Goal: Transaction & Acquisition: Book appointment/travel/reservation

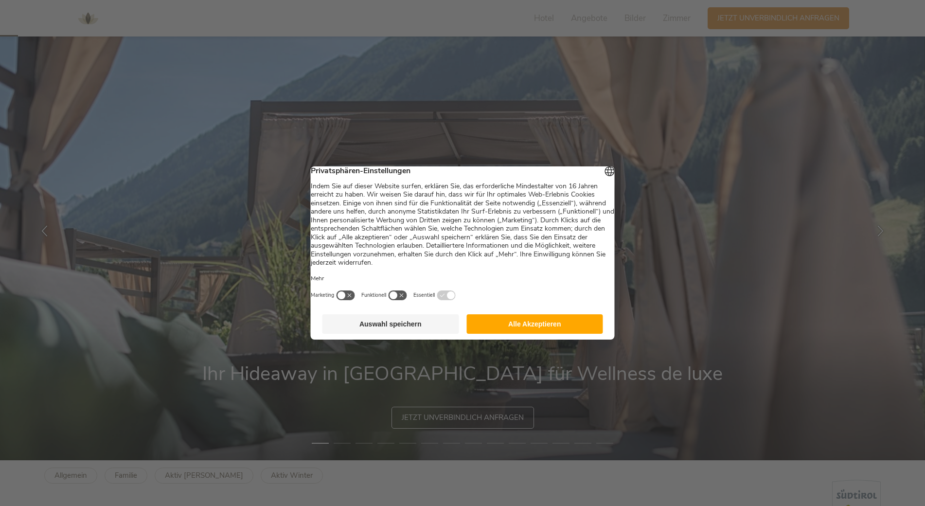
scroll to position [97, 0]
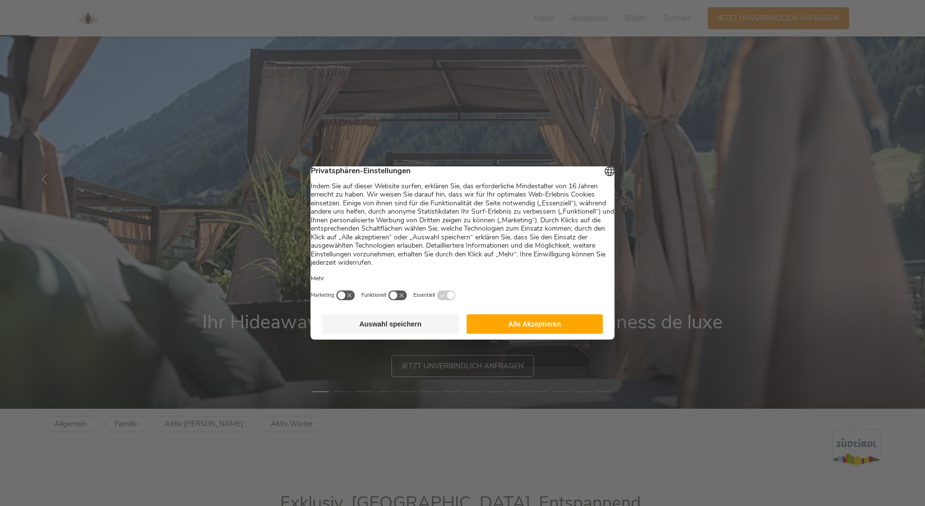
click at [545, 321] on footer "Auswahl speichern Alle Akzeptieren" at bounding box center [463, 323] width 304 height 31
click at [546, 331] on button "Alle Akzeptieren" at bounding box center [534, 323] width 137 height 19
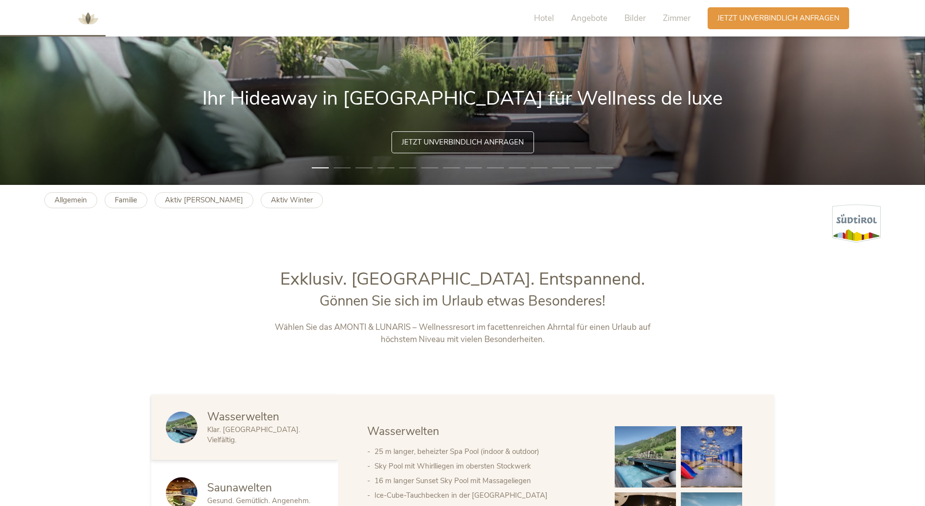
scroll to position [340, 0]
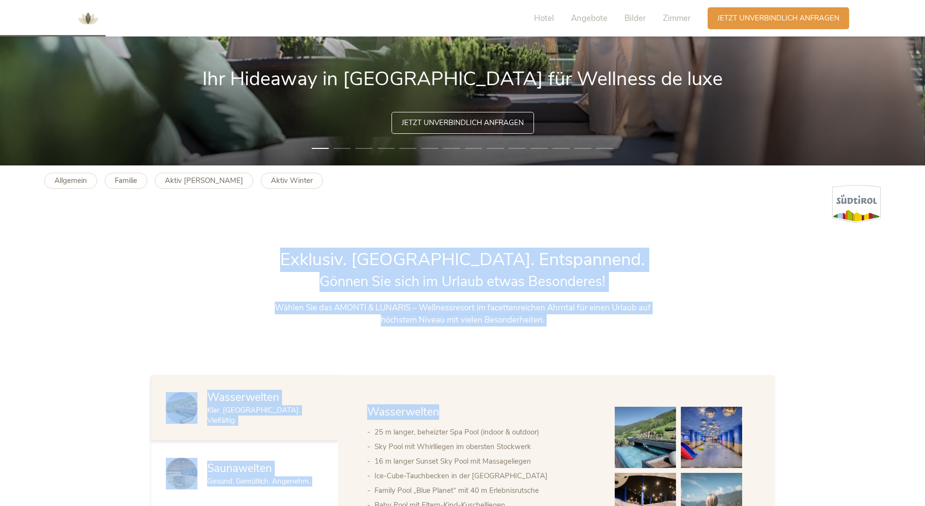
drag, startPoint x: 325, startPoint y: 261, endPoint x: 607, endPoint y: 344, distance: 293.6
drag, startPoint x: 607, startPoint y: 344, endPoint x: 559, endPoint y: 322, distance: 52.0
click at [559, 322] on p "Wählen Sie das AMONTI & LUNARIS – Wellnessresort im facettenreichen Ahrntal für…" at bounding box center [463, 313] width 406 height 25
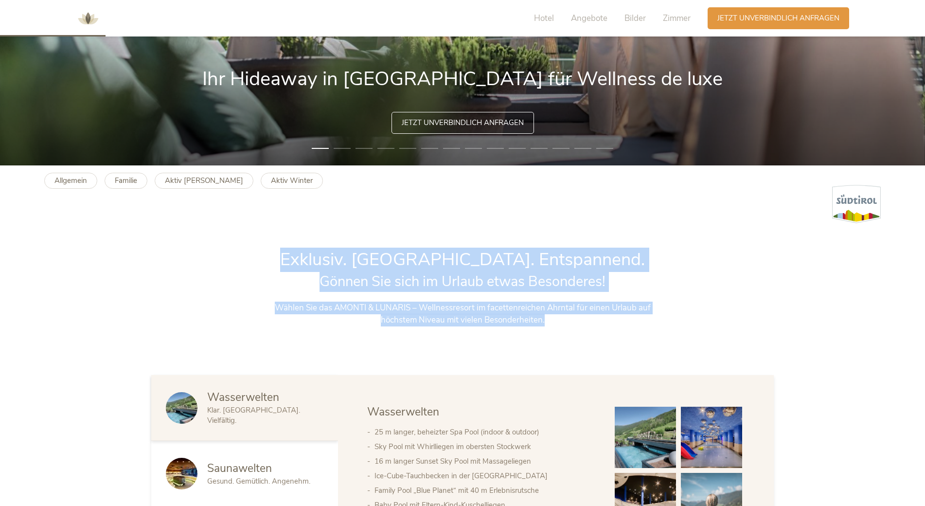
drag, startPoint x: 447, startPoint y: 290, endPoint x: 283, endPoint y: 246, distance: 169.4
drag, startPoint x: 283, startPoint y: 246, endPoint x: 419, endPoint y: 316, distance: 152.8
click at [421, 316] on p "Wählen Sie das AMONTI & LUNARIS – Wellnessresort im facettenreichen Ahrntal für…" at bounding box center [463, 313] width 406 height 25
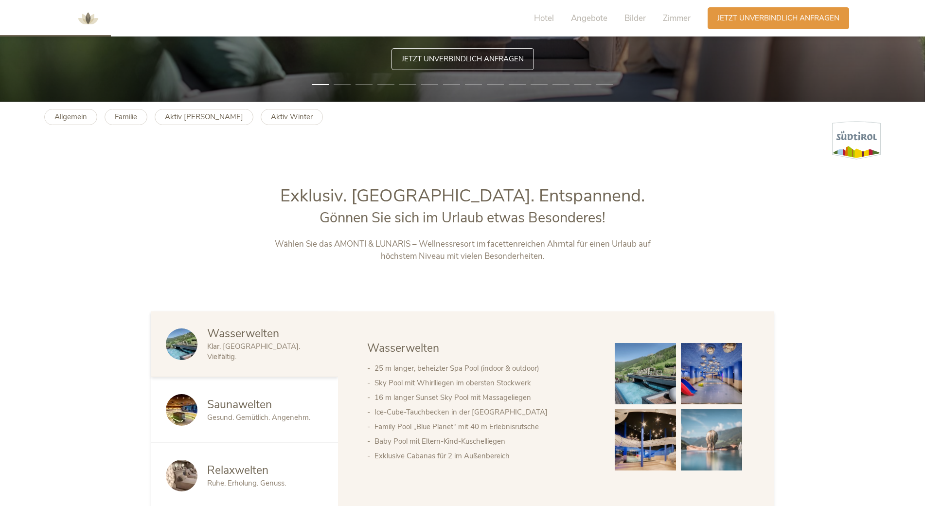
scroll to position [486, 0]
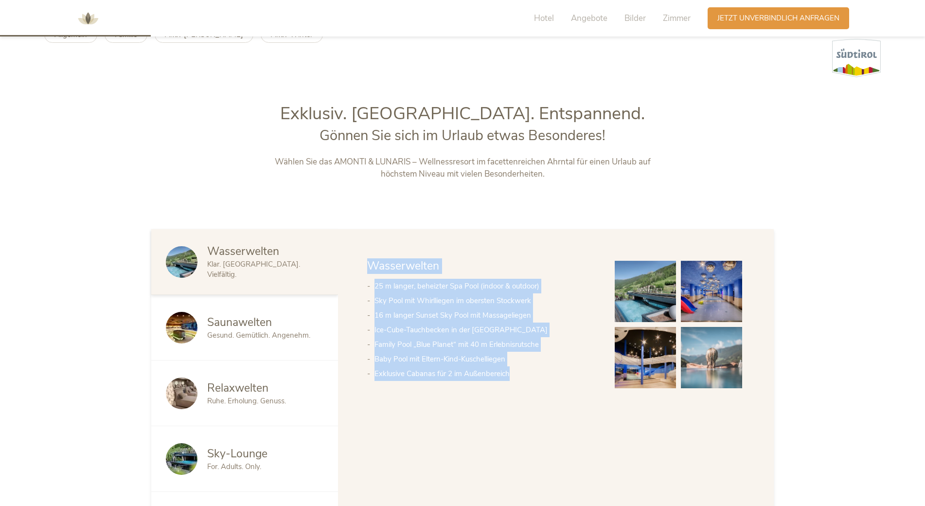
drag, startPoint x: 379, startPoint y: 281, endPoint x: 521, endPoint y: 430, distance: 204.9
click at [521, 430] on div "Wasserwelten Saunawelten Relaxwelten Sky-Lounge Spa Treatments Wasserwelten 25 …" at bounding box center [556, 393] width 436 height 328
drag, startPoint x: 521, startPoint y: 430, endPoint x: 498, endPoint y: 398, distance: 39.0
click at [498, 398] on div "Wasserwelten Saunawelten Relaxwelten Sky-Lounge Spa Treatments Wasserwelten 25 …" at bounding box center [556, 393] width 436 height 328
click at [509, 388] on div "Wasserwelten Saunawelten Relaxwelten Sky-Lounge Spa Treatments Wasserwelten 25 …" at bounding box center [555, 324] width 377 height 132
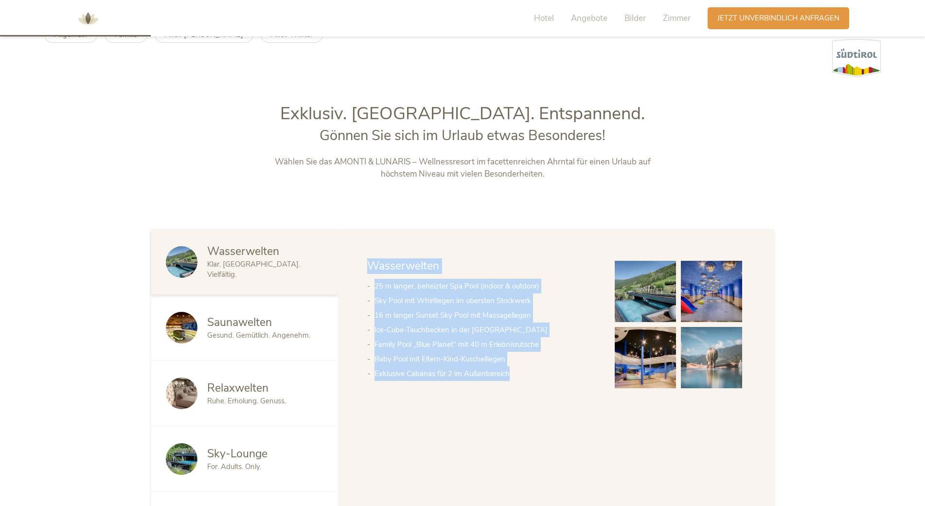
click at [462, 366] on li "Exklusive Cabanas für 2 im Außenbereich" at bounding box center [484, 373] width 221 height 15
drag, startPoint x: 364, startPoint y: 265, endPoint x: 538, endPoint y: 408, distance: 225.5
click at [538, 408] on div "Wasserwelten Saunawelten Relaxwelten Sky-Lounge Spa Treatments Wasserwelten 25 …" at bounding box center [556, 393] width 436 height 328
drag, startPoint x: 538, startPoint y: 408, endPoint x: 454, endPoint y: 332, distance: 112.5
click at [455, 332] on li "Ice-Cube-Tauchbecken in der [GEOGRAPHIC_DATA]" at bounding box center [484, 329] width 221 height 15
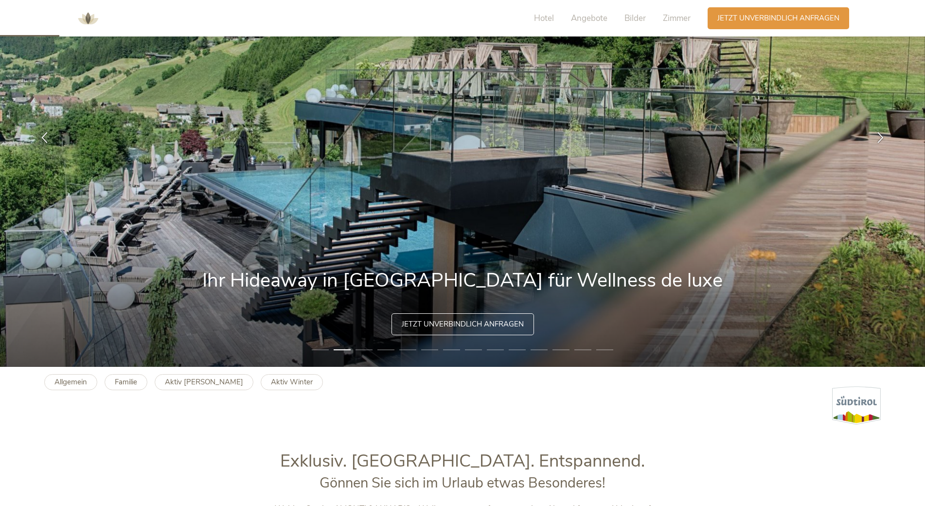
scroll to position [0, 0]
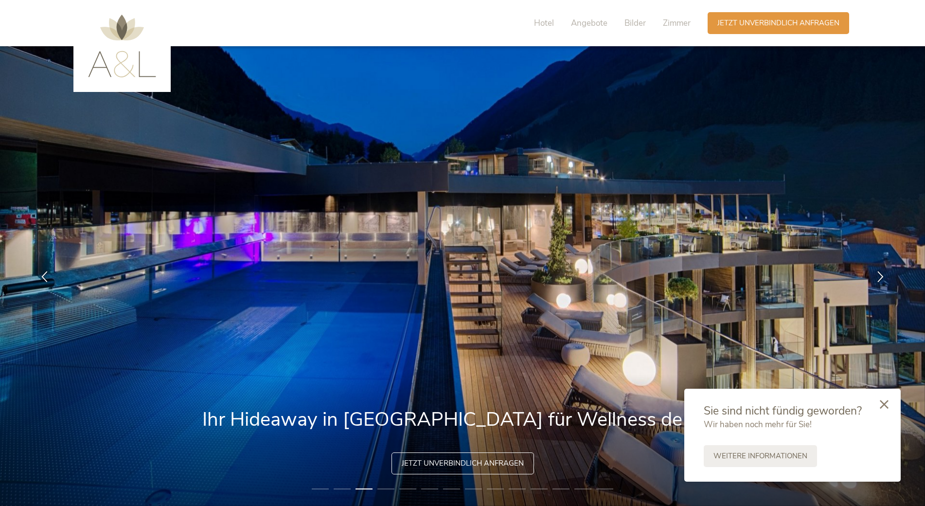
click at [884, 413] on div at bounding box center [883, 404] width 33 height 35
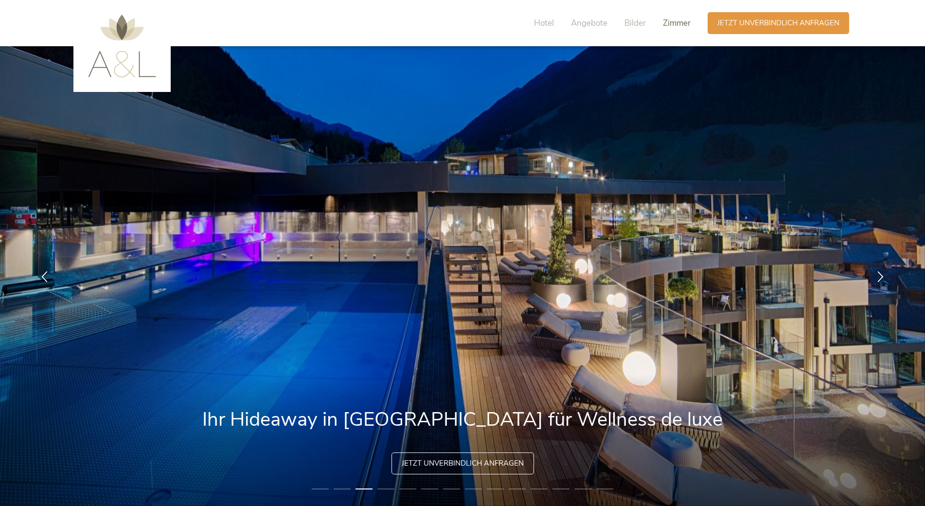
click at [668, 20] on span "Zimmer" at bounding box center [677, 22] width 28 height 11
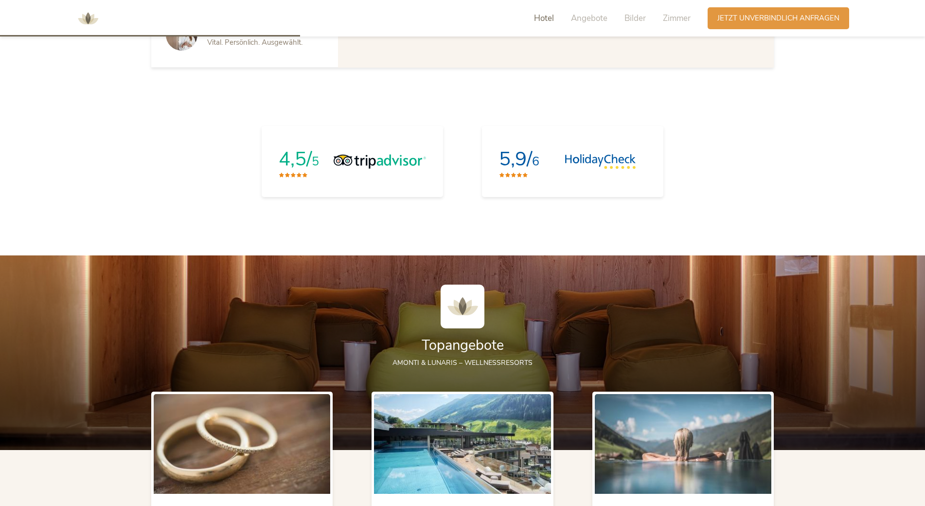
scroll to position [968, 0]
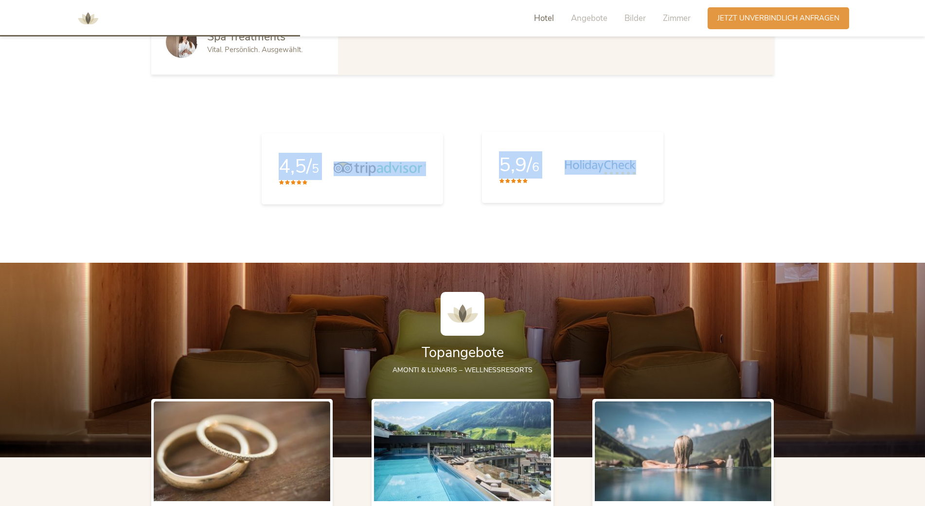
drag, startPoint x: 144, startPoint y: 122, endPoint x: 663, endPoint y: 182, distance: 522.1
drag, startPoint x: 663, startPoint y: 182, endPoint x: 689, endPoint y: 225, distance: 50.0
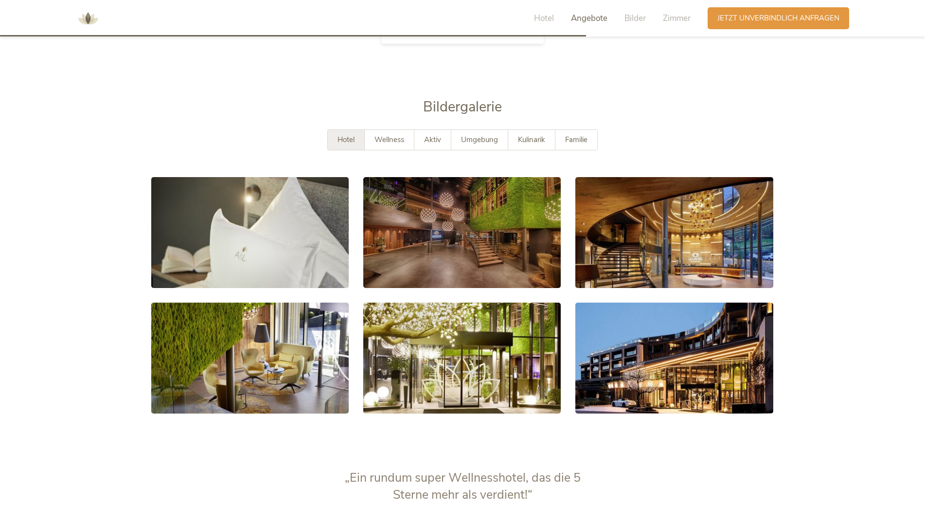
scroll to position [1892, 0]
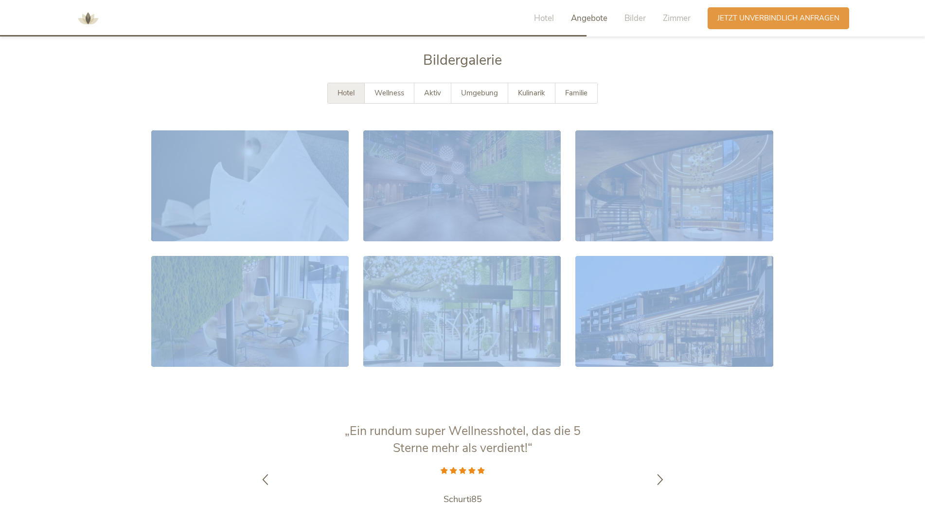
drag, startPoint x: 382, startPoint y: 409, endPoint x: 672, endPoint y: 423, distance: 291.0
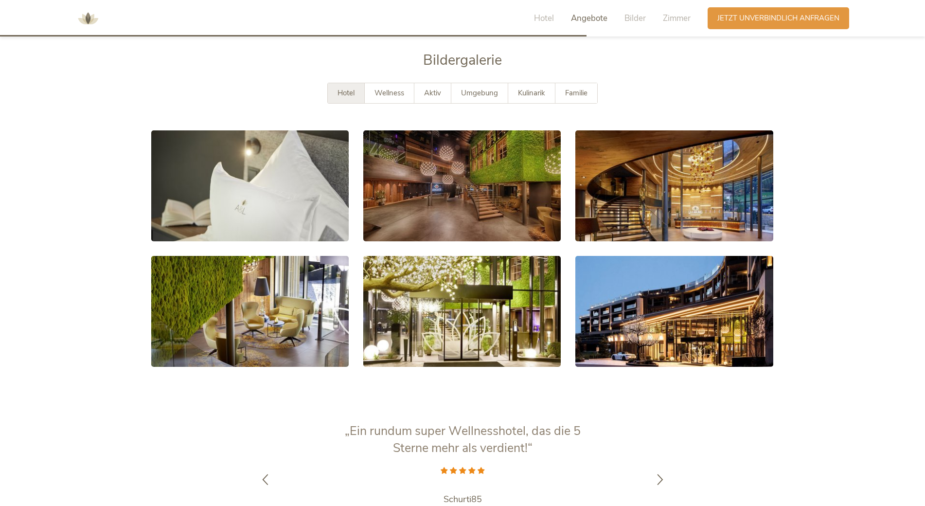
click at [117, 323] on section "Bildergalerie Hotel Wellness Aktiv Umgebung Kulinarik Familie mehr anzeigen wen…" at bounding box center [462, 212] width 925 height 323
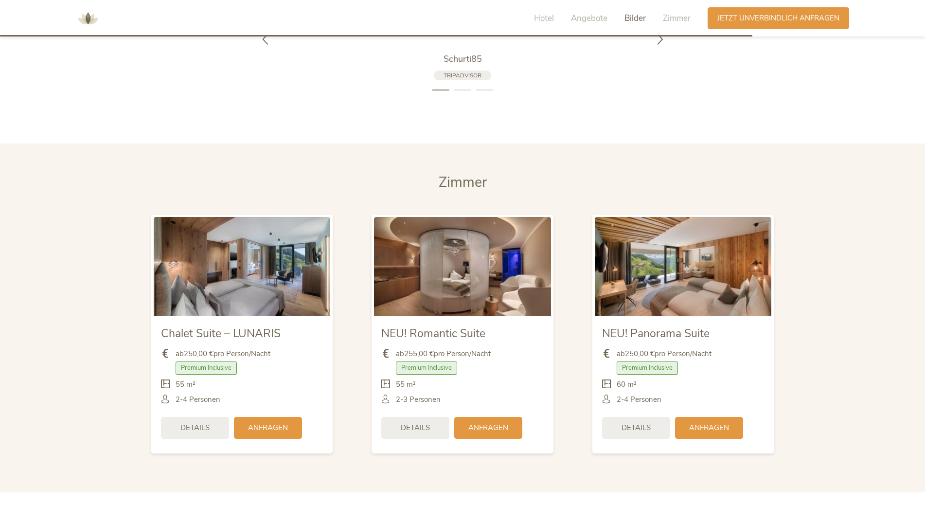
scroll to position [2426, 0]
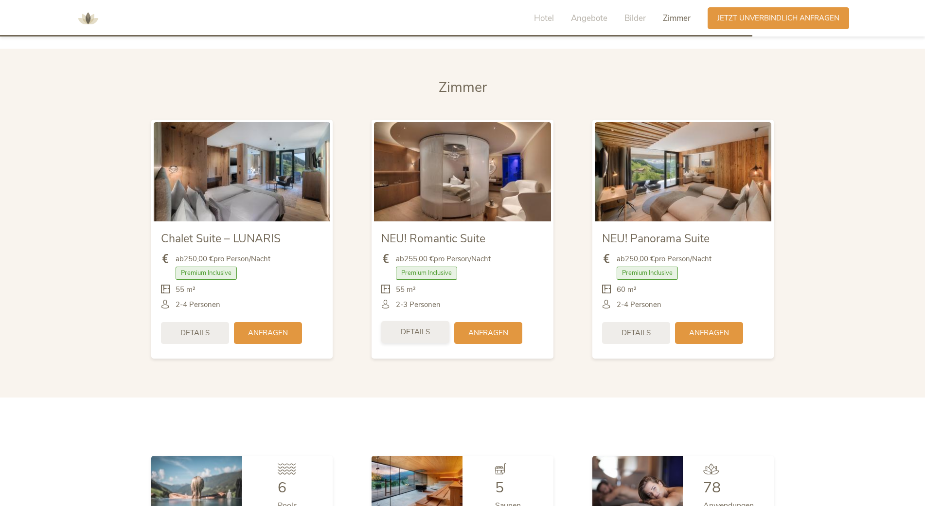
click at [419, 333] on span "Details" at bounding box center [415, 332] width 29 height 10
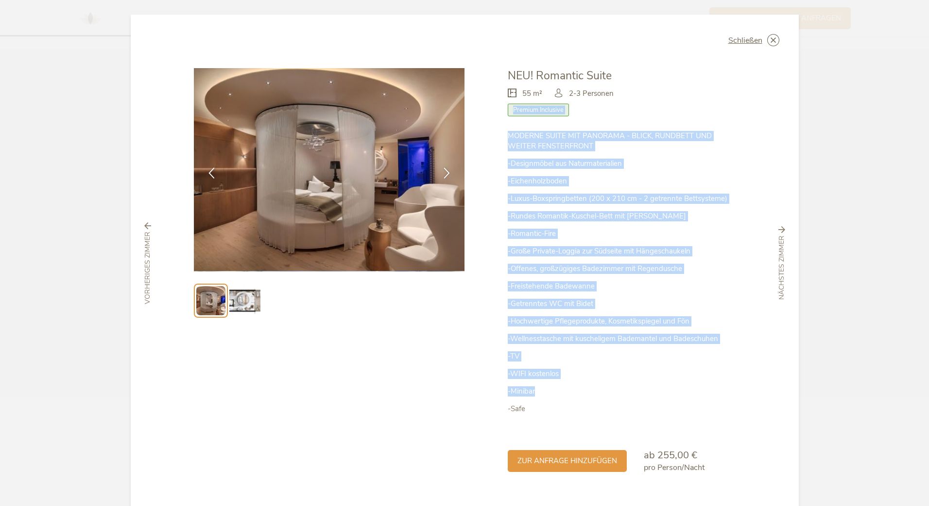
drag, startPoint x: 504, startPoint y: 130, endPoint x: 632, endPoint y: 383, distance: 283.5
click at [632, 383] on div "NEU! Romantic Suite 55 m² 2-3 Personen Premium Inclusive" at bounding box center [600, 270] width 271 height 405
drag, startPoint x: 632, startPoint y: 383, endPoint x: 587, endPoint y: 380, distance: 44.8
click at [586, 378] on p "-WIFI kostenlos" at bounding box center [621, 373] width 227 height 10
drag, startPoint x: 602, startPoint y: 427, endPoint x: 477, endPoint y: 133, distance: 318.9
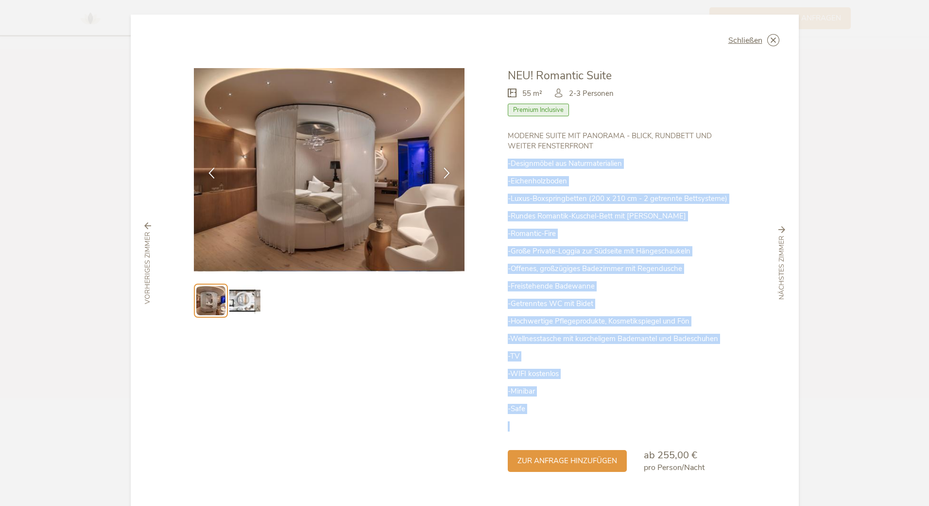
click at [477, 133] on div "NEU! Romantic Suite 55 m² 2-3 Personen Premium Inclusive" at bounding box center [600, 270] width 271 height 405
drag, startPoint x: 477, startPoint y: 133, endPoint x: 546, endPoint y: 307, distance: 187.0
click at [546, 307] on p "-Getrenntes WC mit Bidet" at bounding box center [621, 303] width 227 height 10
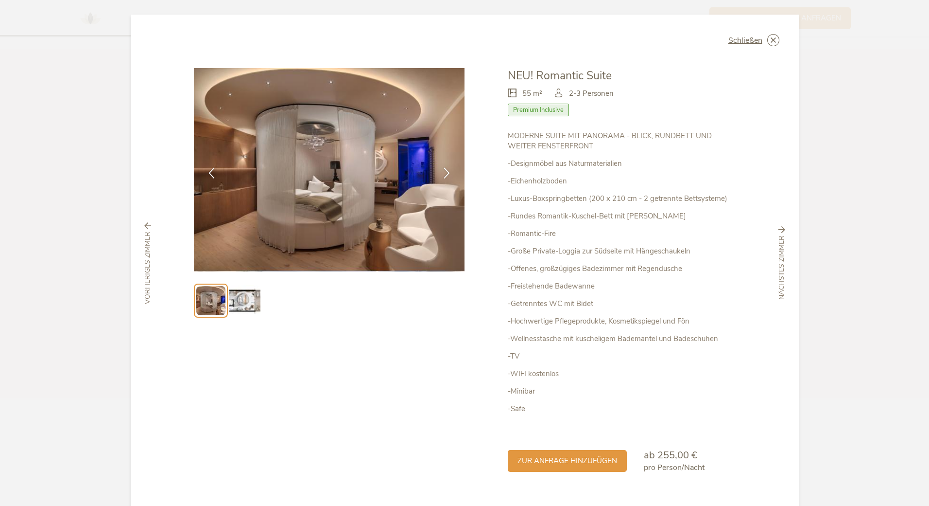
click at [526, 223] on div "MODERNE SUITE MIT PANORAMA - BLICK, RUNDBETT UND WEITER FENSTERFRONT -Designmöb…" at bounding box center [621, 281] width 227 height 300
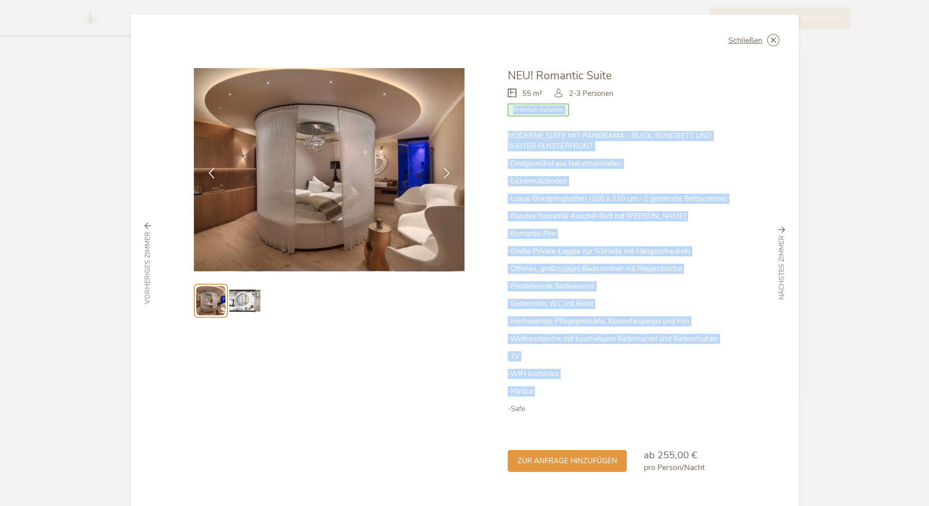
drag, startPoint x: 491, startPoint y: 113, endPoint x: 635, endPoint y: 397, distance: 318.0
click at [635, 397] on div "NEU! Romantic Suite 55 m² 2-3 Personen Premium Inclusive" at bounding box center [600, 270] width 271 height 405
drag, startPoint x: 594, startPoint y: 416, endPoint x: 499, endPoint y: 138, distance: 293.9
click at [499, 138] on div "NEU! Romantic Suite 55 m² 2-3 Personen Premium Inclusive" at bounding box center [600, 270] width 271 height 405
drag, startPoint x: 499, startPoint y: 138, endPoint x: 582, endPoint y: 306, distance: 187.8
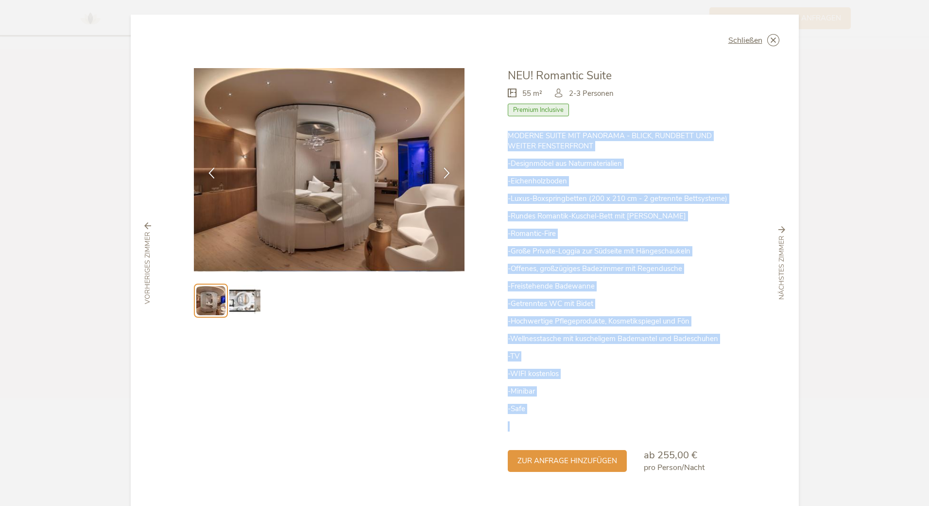
click at [582, 305] on p "-Getrenntes WC mit Bidet" at bounding box center [621, 303] width 227 height 10
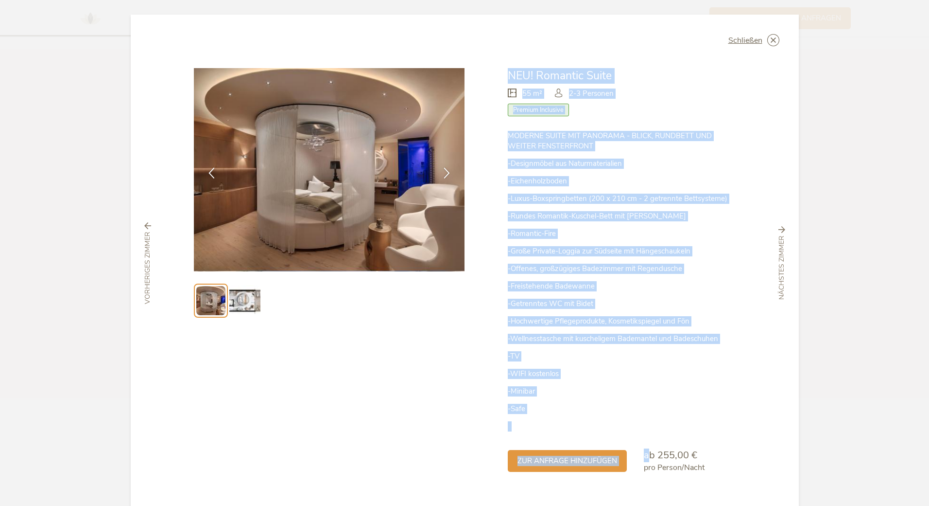
drag, startPoint x: 480, startPoint y: 68, endPoint x: 646, endPoint y: 439, distance: 406.4
click at [646, 439] on div "NEU! Romantic Suite 55 m² 2-3 Personen Premium Inclusive" at bounding box center [600, 270] width 271 height 405
drag, startPoint x: 646, startPoint y: 439, endPoint x: 595, endPoint y: 364, distance: 90.9
click at [595, 361] on p "-TV" at bounding box center [621, 356] width 227 height 10
drag, startPoint x: 563, startPoint y: 251, endPoint x: 572, endPoint y: 185, distance: 66.7
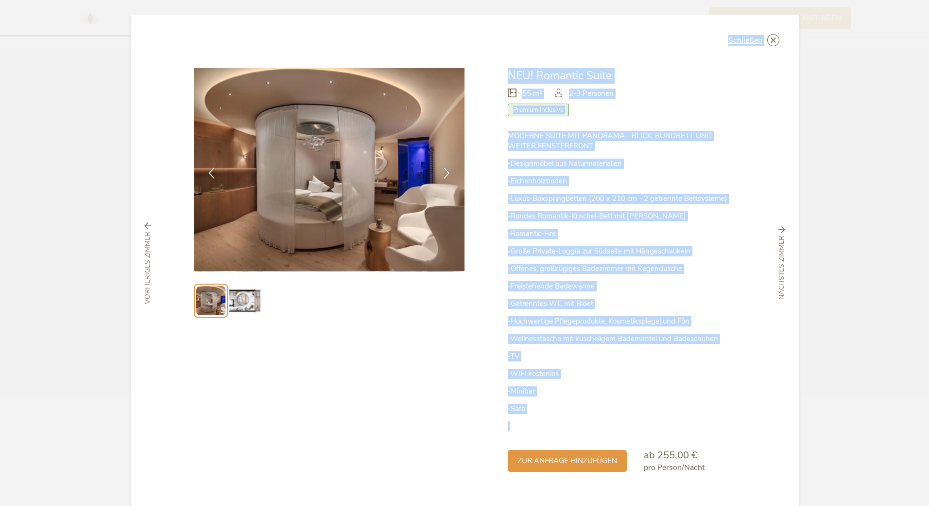
click at [498, 10] on div "Schließen Chalet Suite – LUNARIS Premium Inclusive" at bounding box center [464, 253] width 929 height 506
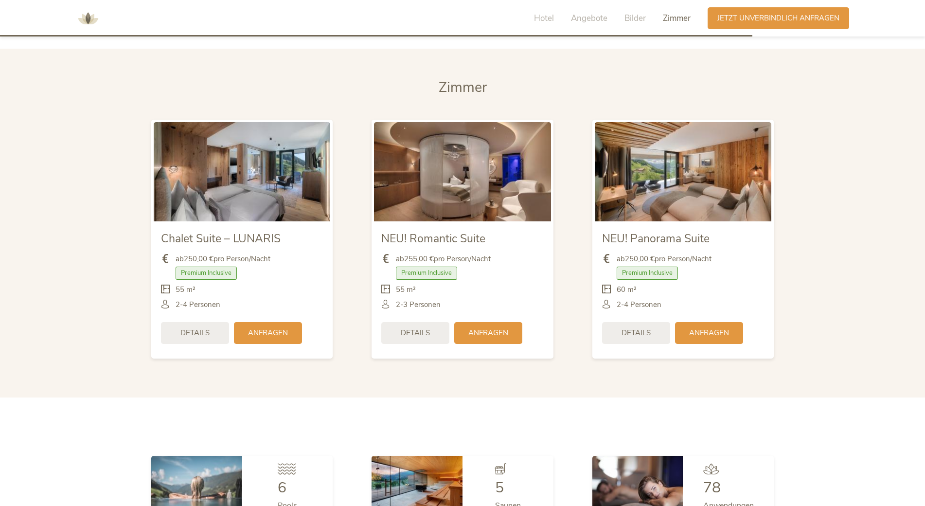
click at [609, 301] on icon at bounding box center [609, 304] width 15 height 10
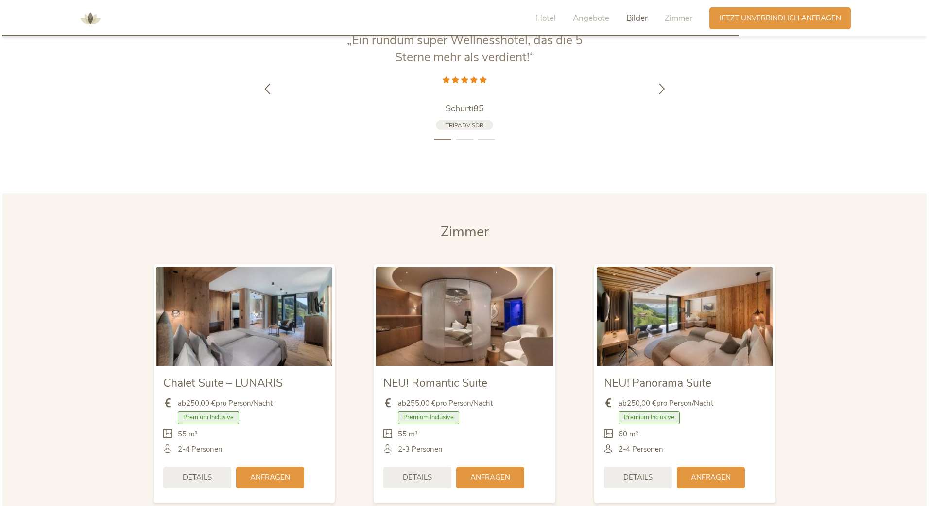
scroll to position [2378, 0]
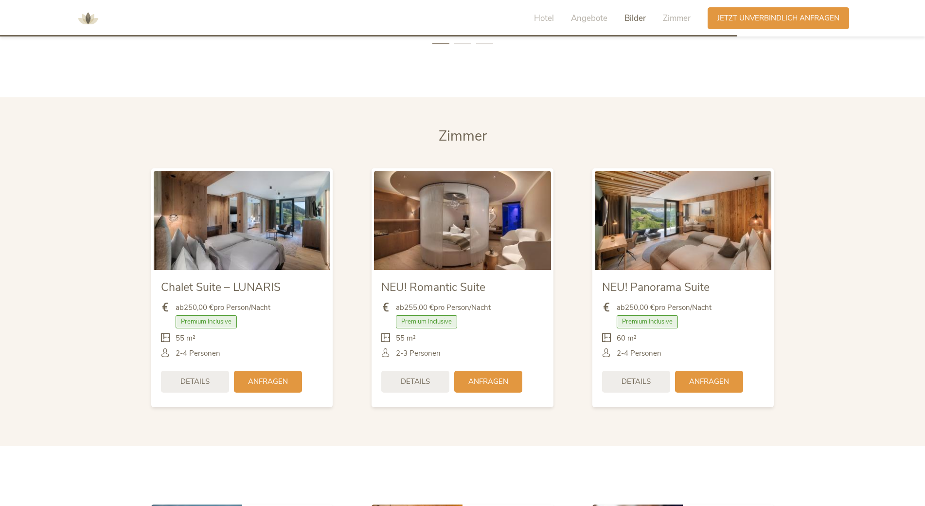
click at [418, 382] on span "Details" at bounding box center [415, 381] width 29 height 10
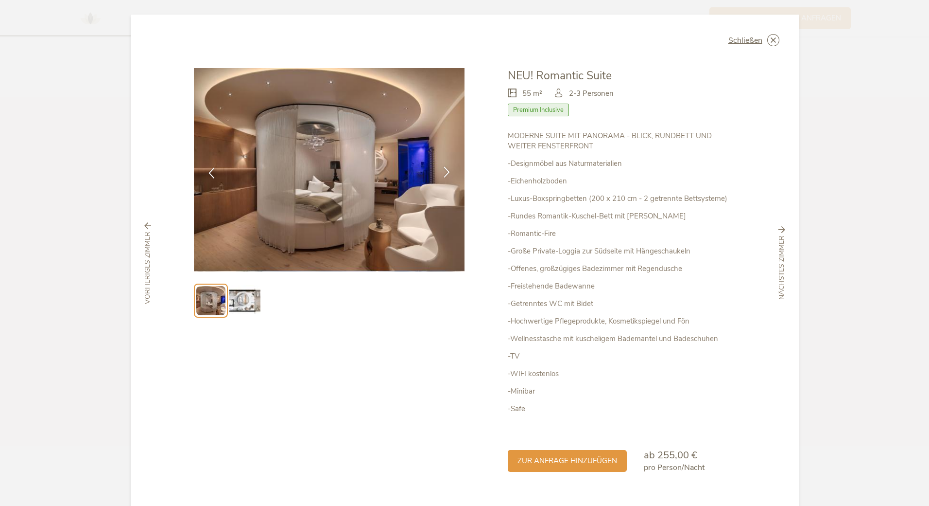
click at [438, 173] on div at bounding box center [447, 172] width 31 height 31
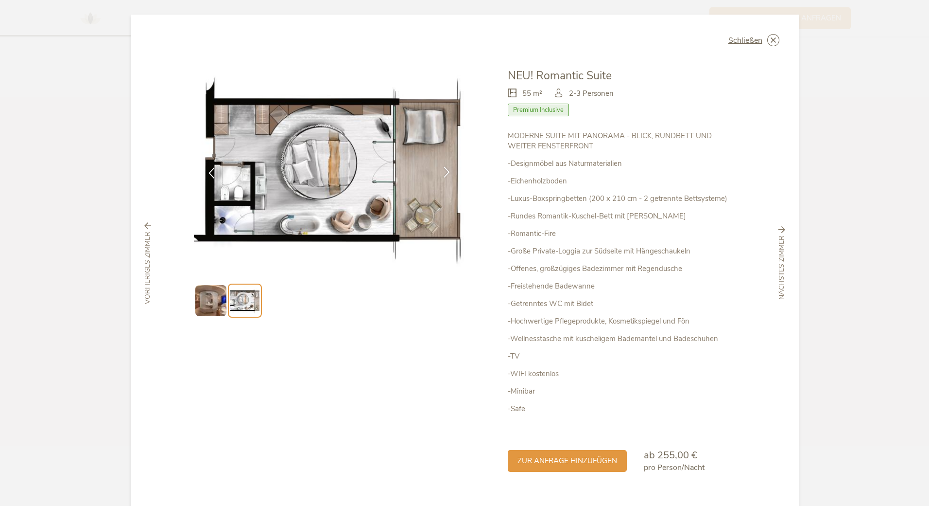
click at [442, 172] on icon at bounding box center [446, 171] width 11 height 11
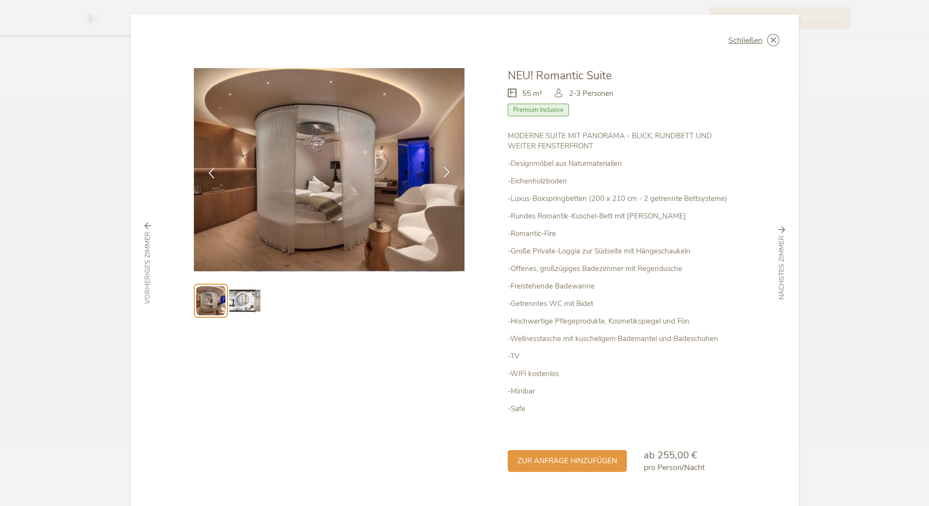
click at [441, 166] on icon at bounding box center [446, 171] width 11 height 11
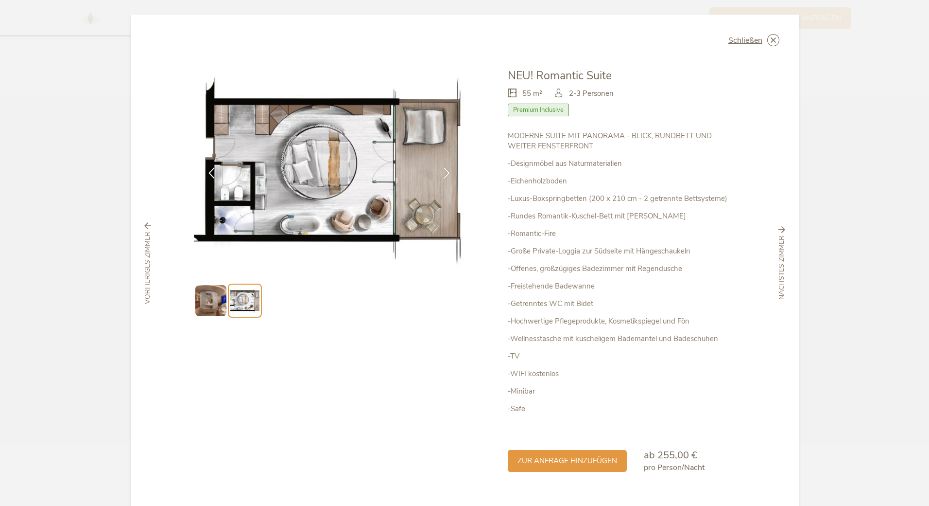
click at [781, 258] on span "nächstes Zimmer" at bounding box center [782, 268] width 10 height 64
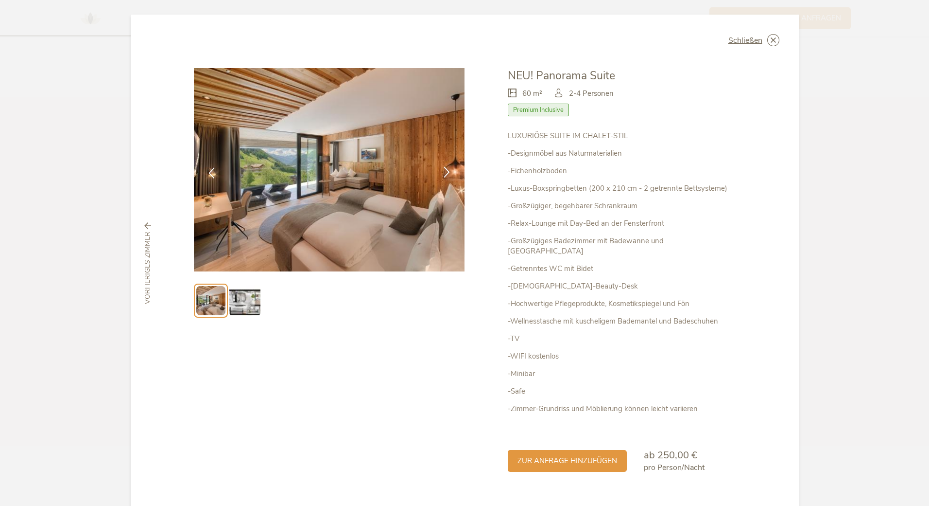
click at [437, 172] on div at bounding box center [447, 172] width 31 height 31
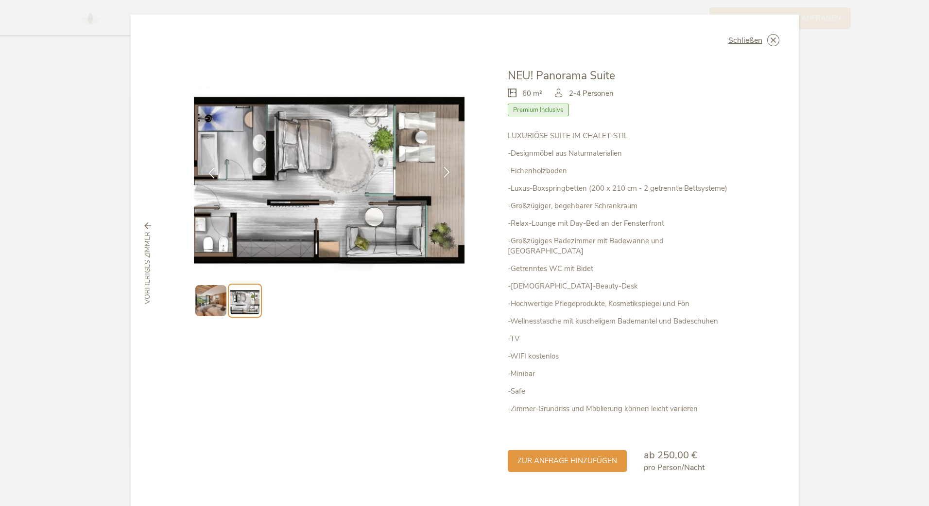
click at [442, 173] on icon at bounding box center [446, 171] width 11 height 11
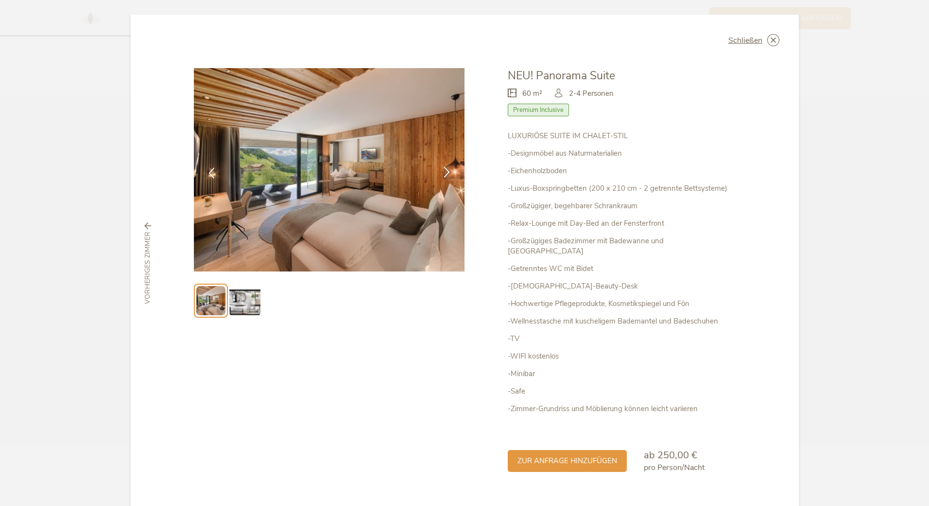
click at [445, 173] on icon at bounding box center [446, 171] width 11 height 11
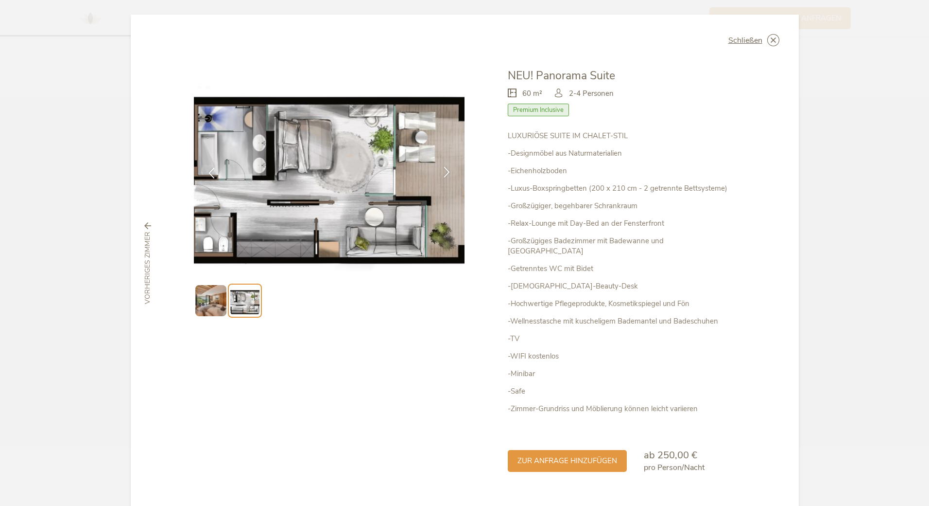
click at [445, 173] on icon at bounding box center [446, 171] width 11 height 11
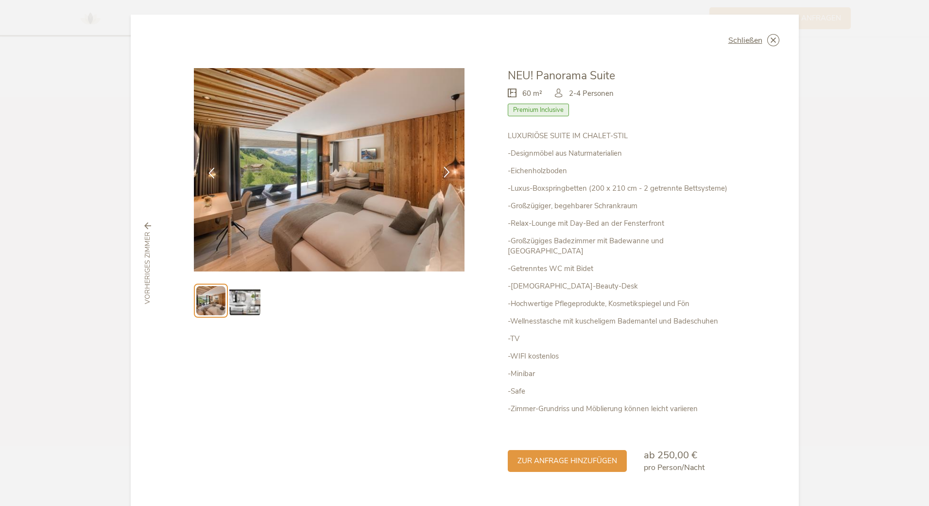
click at [441, 172] on icon at bounding box center [446, 171] width 11 height 11
click at [445, 174] on icon at bounding box center [446, 171] width 11 height 11
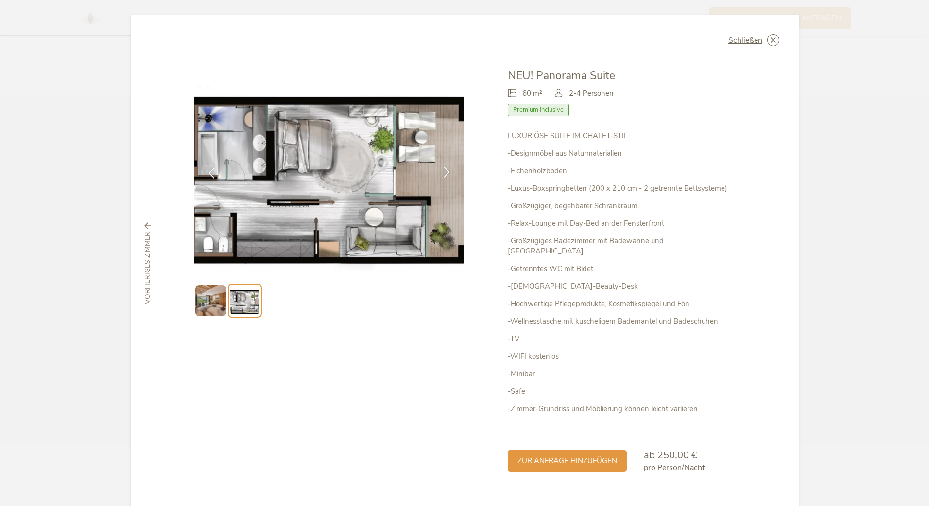
click at [444, 174] on icon at bounding box center [446, 171] width 11 height 11
